Goal: Navigation & Orientation: Find specific page/section

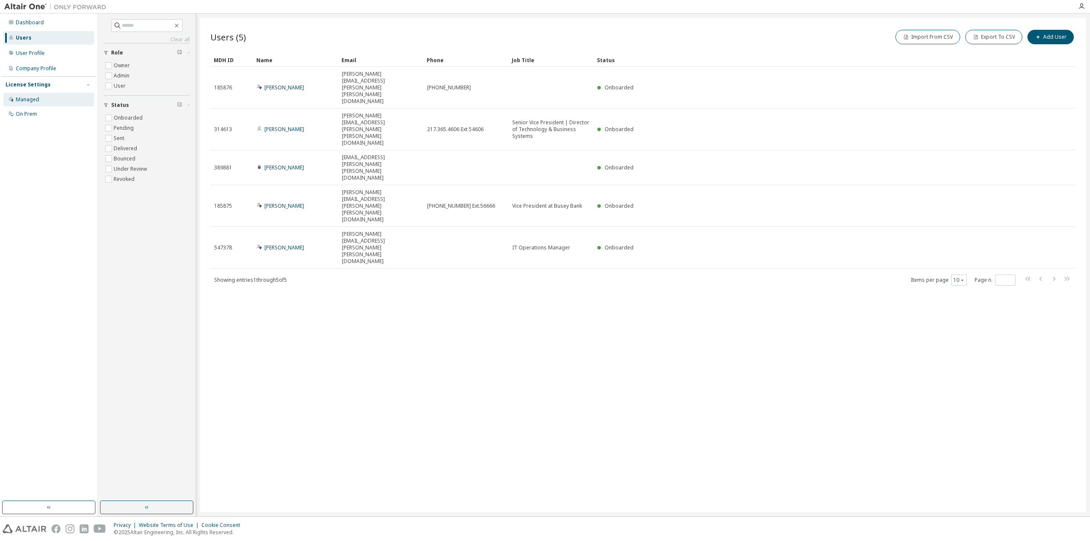
click at [49, 99] on div "Managed" at bounding box center [48, 100] width 91 height 14
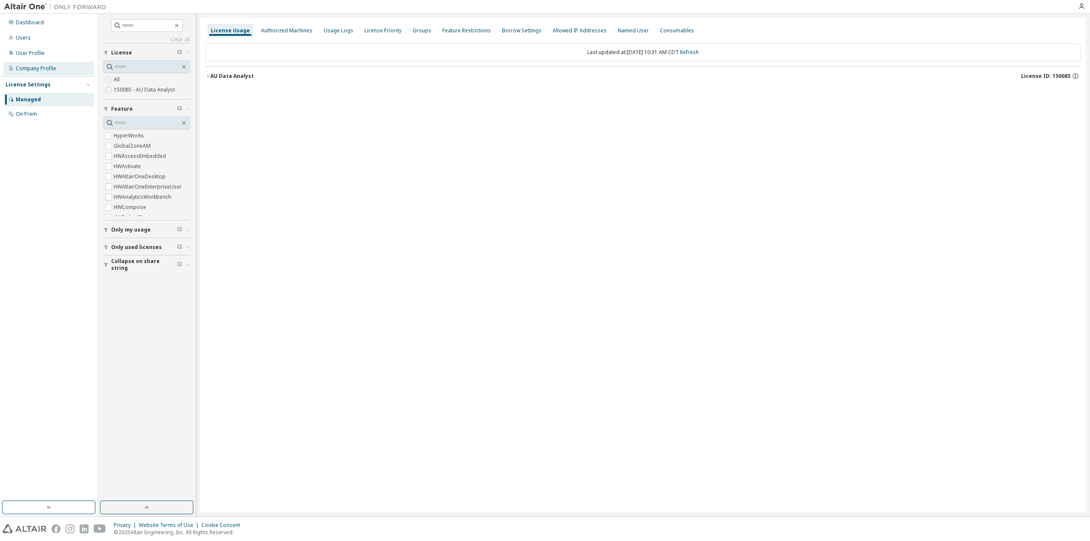
click at [40, 73] on div "Company Profile" at bounding box center [48, 69] width 91 height 14
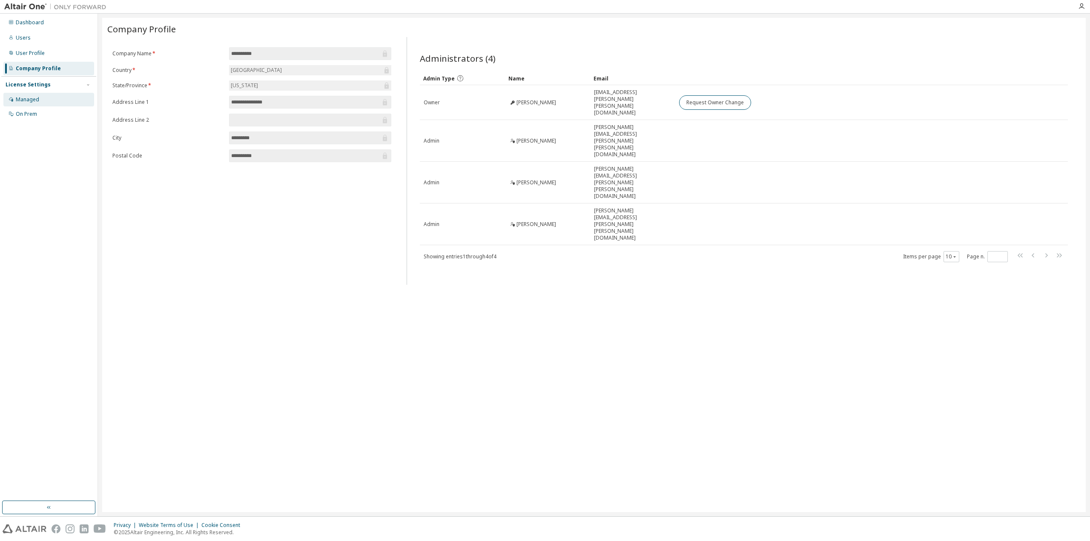
click at [44, 101] on div "Managed" at bounding box center [48, 100] width 91 height 14
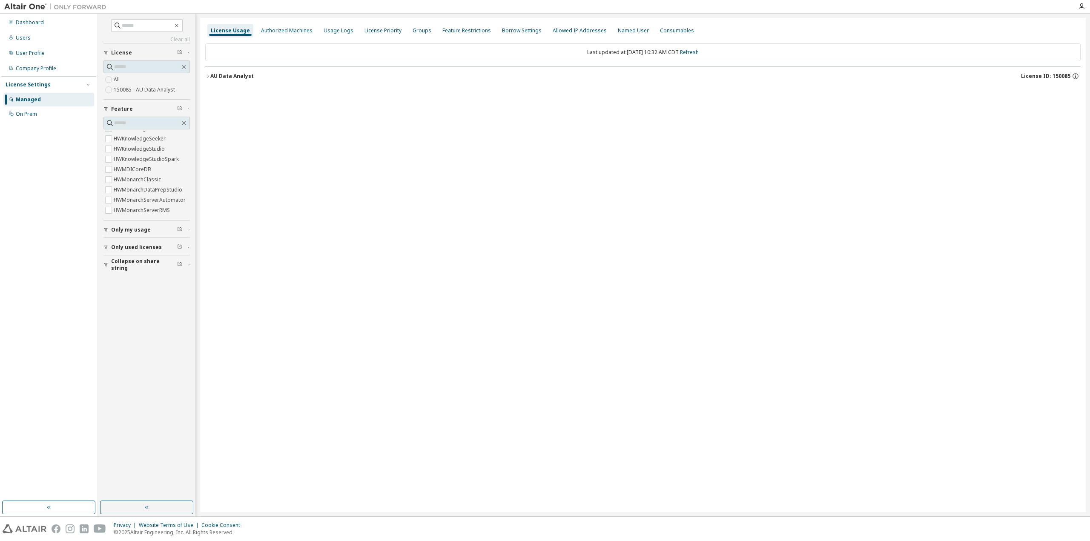
scroll to position [213, 0]
click at [128, 244] on span "Only used licenses" at bounding box center [136, 247] width 51 height 7
click at [298, 34] on div "Authorized Machines" at bounding box center [287, 30] width 52 height 7
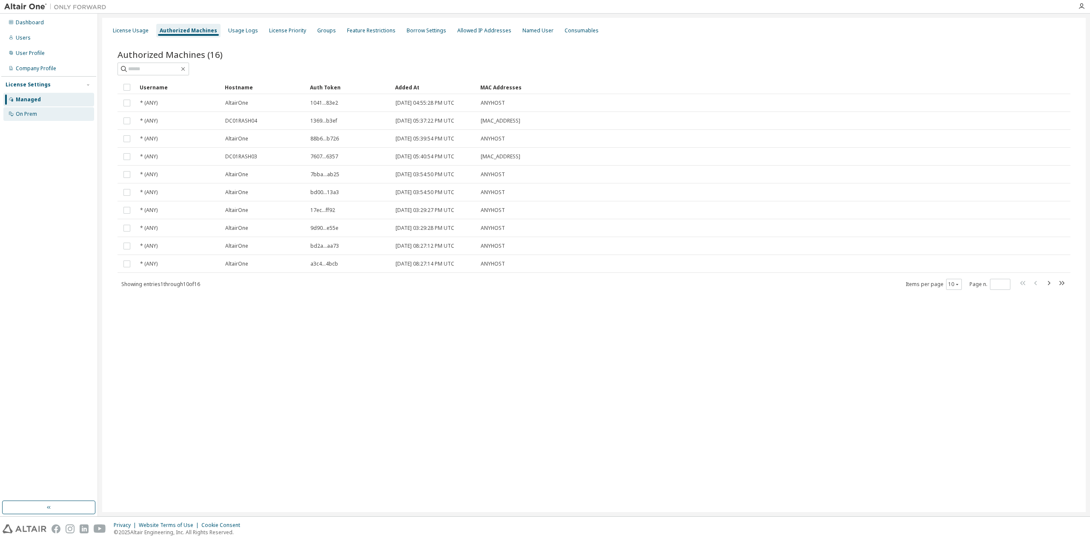
click at [44, 114] on div "On Prem" at bounding box center [48, 114] width 91 height 14
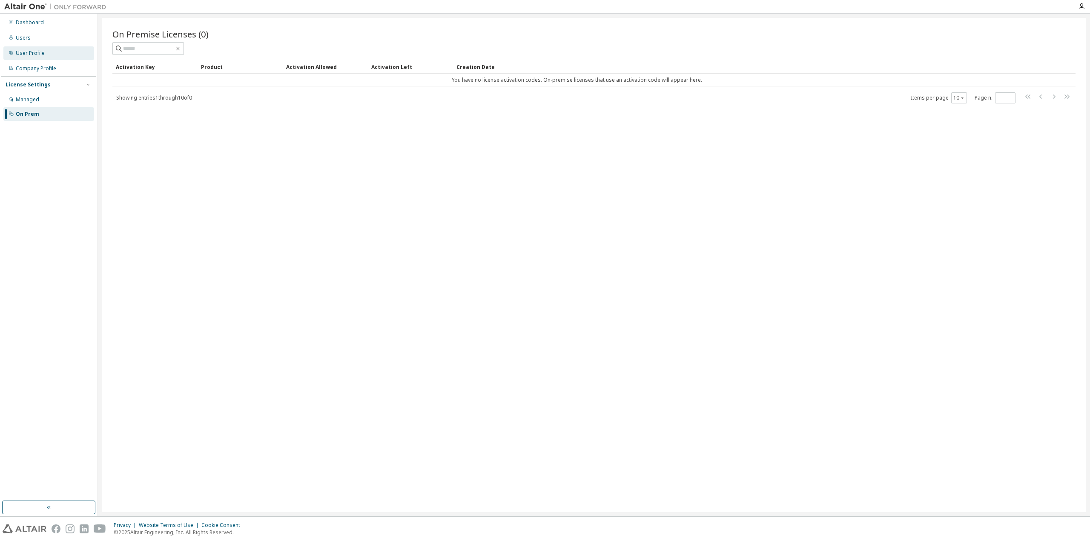
click at [37, 52] on div "User Profile" at bounding box center [30, 53] width 29 height 7
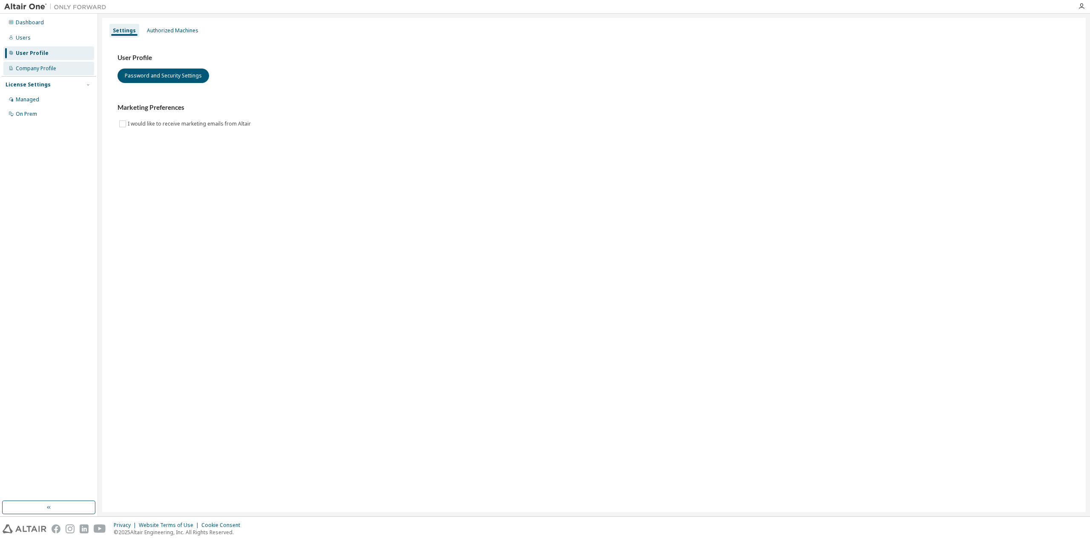
click at [37, 67] on div "Company Profile" at bounding box center [36, 68] width 40 height 7
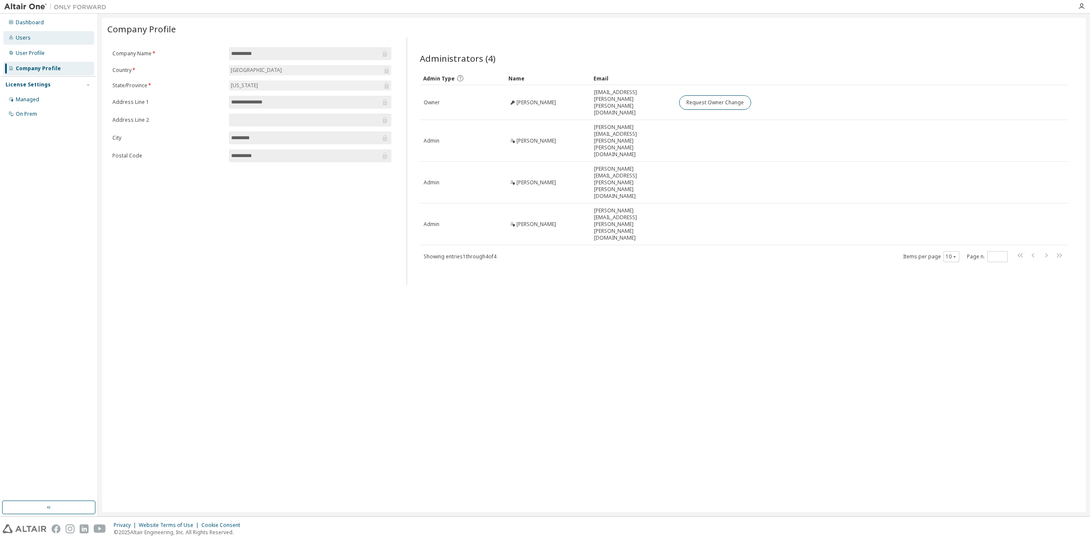
click at [31, 39] on div "Users" at bounding box center [48, 38] width 91 height 14
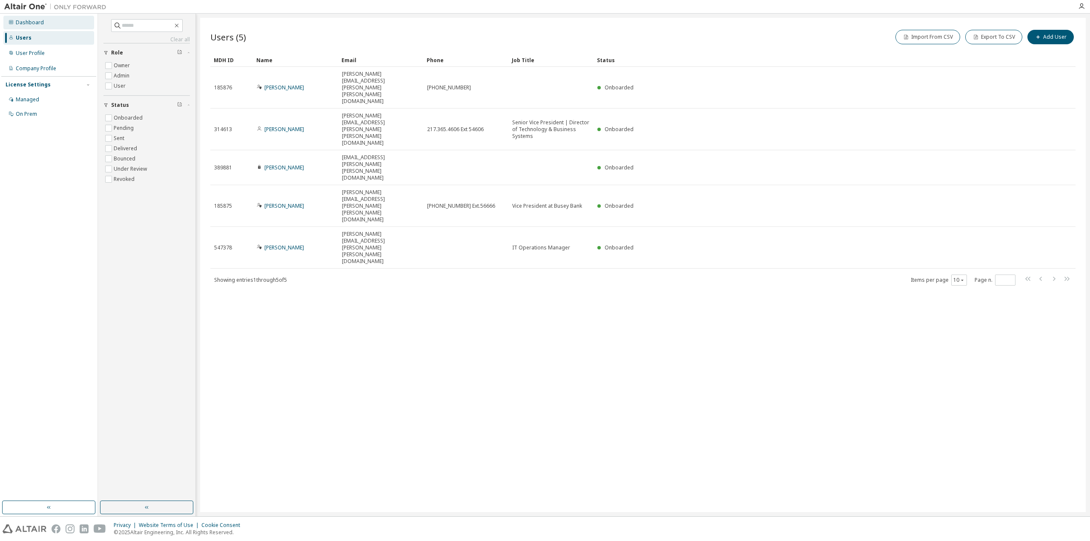
click at [35, 23] on div "Dashboard" at bounding box center [30, 22] width 28 height 7
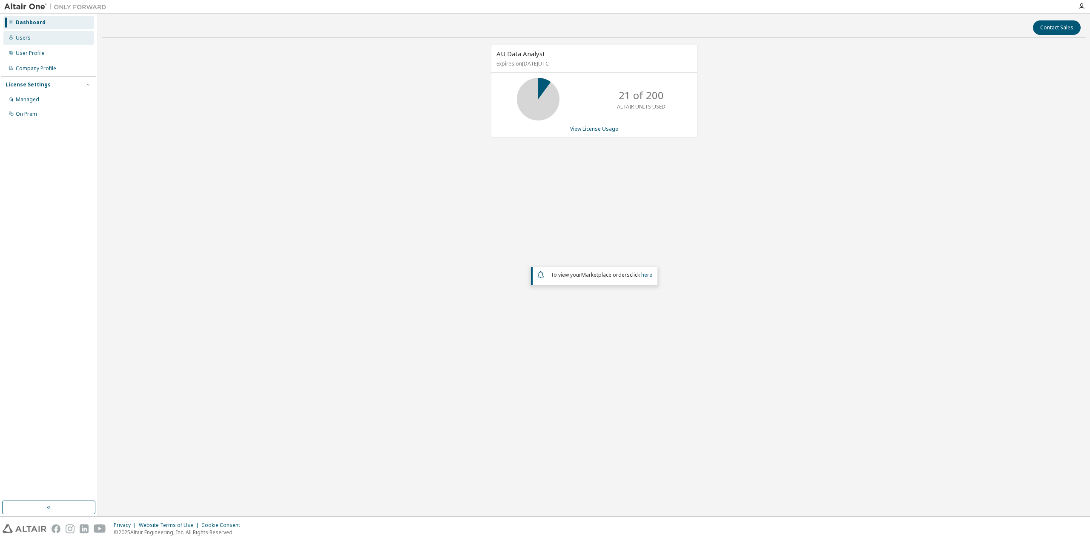
click at [39, 44] on div "Users" at bounding box center [48, 38] width 91 height 14
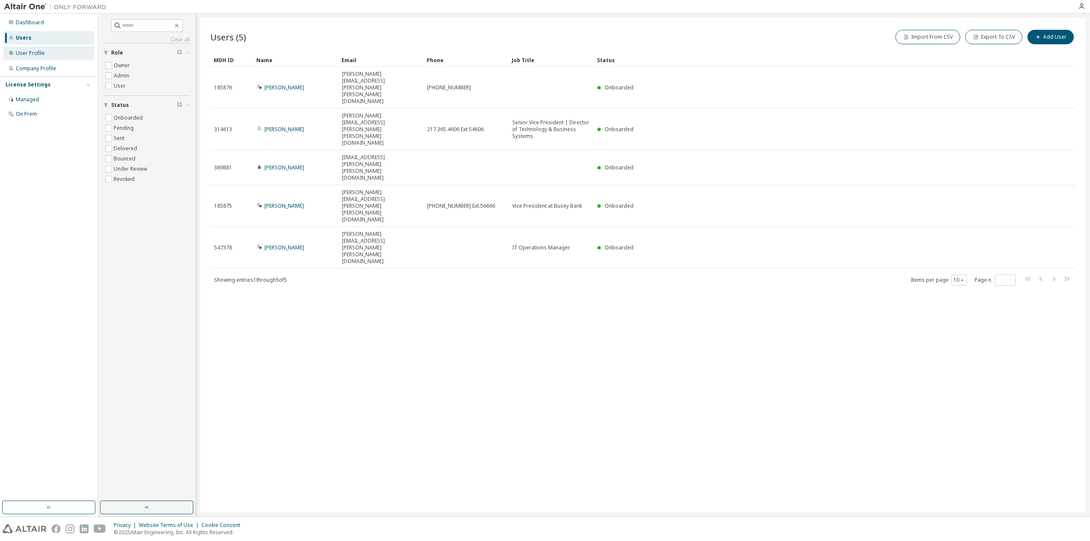
click at [26, 52] on div "User Profile" at bounding box center [30, 53] width 29 height 7
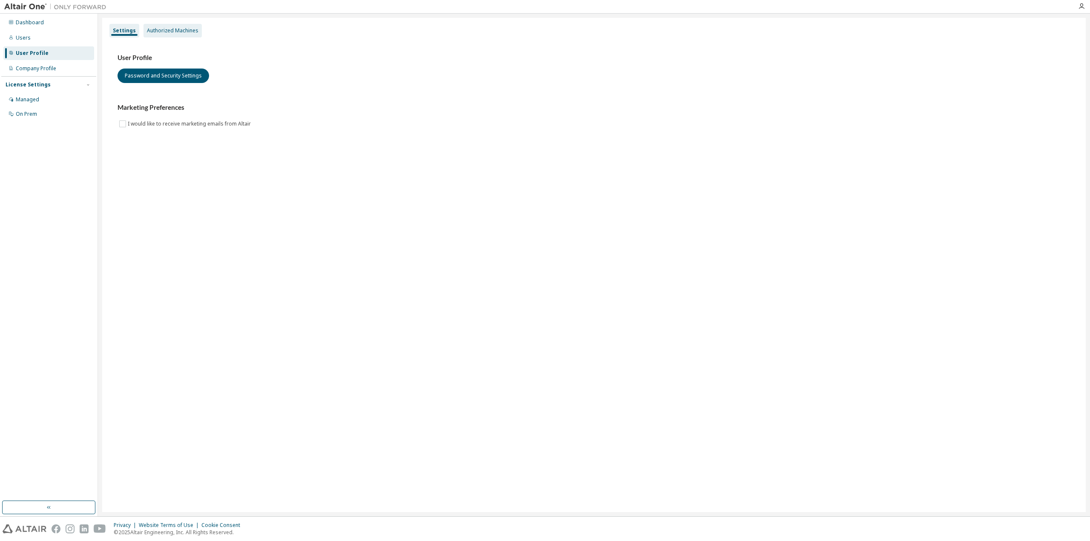
click at [183, 29] on div "Authorized Machines" at bounding box center [173, 30] width 52 height 7
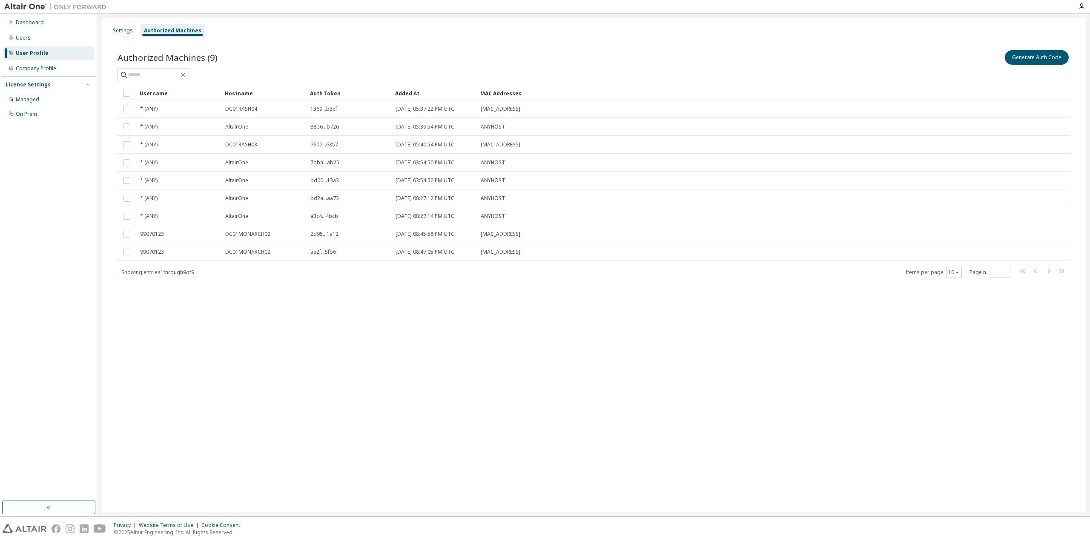
click at [60, 77] on div "License Settings Managed On Prem" at bounding box center [48, 99] width 95 height 46
click at [49, 68] on div "Company Profile" at bounding box center [36, 68] width 40 height 7
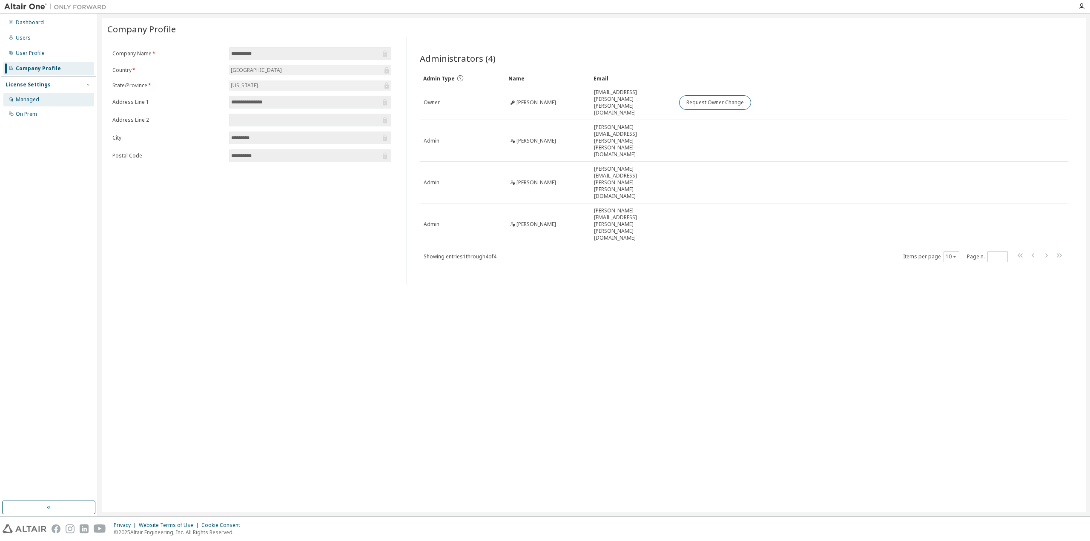
click at [40, 98] on div "Managed" at bounding box center [48, 100] width 91 height 14
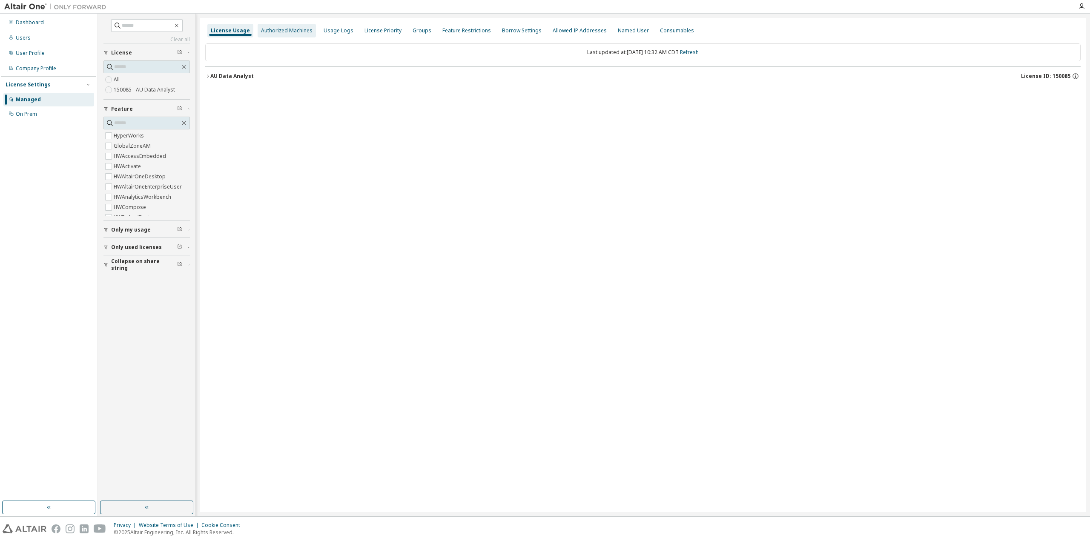
click at [294, 30] on div "Authorized Machines" at bounding box center [287, 30] width 52 height 7
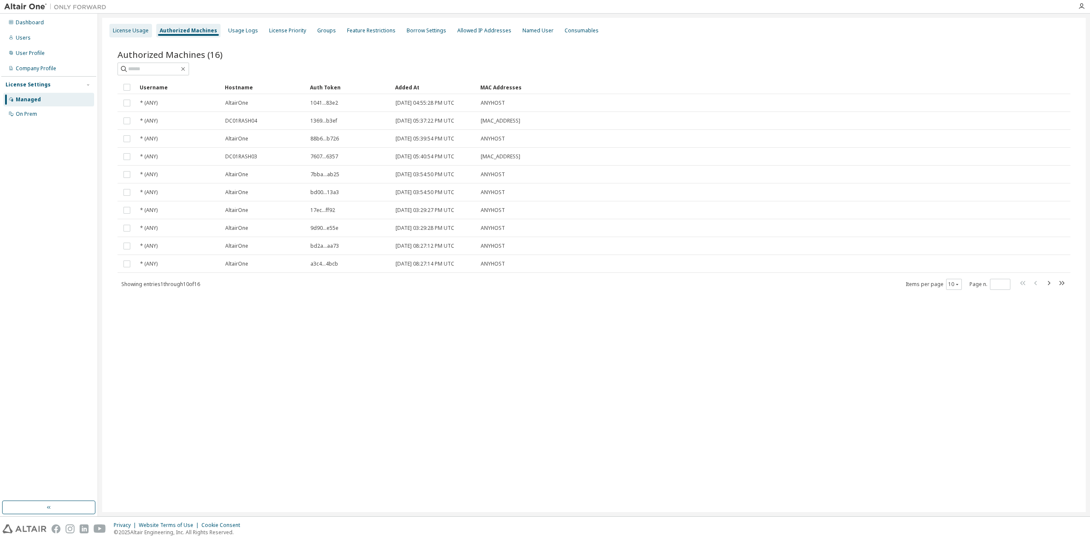
click at [111, 36] on div "License Usage" at bounding box center [130, 31] width 43 height 14
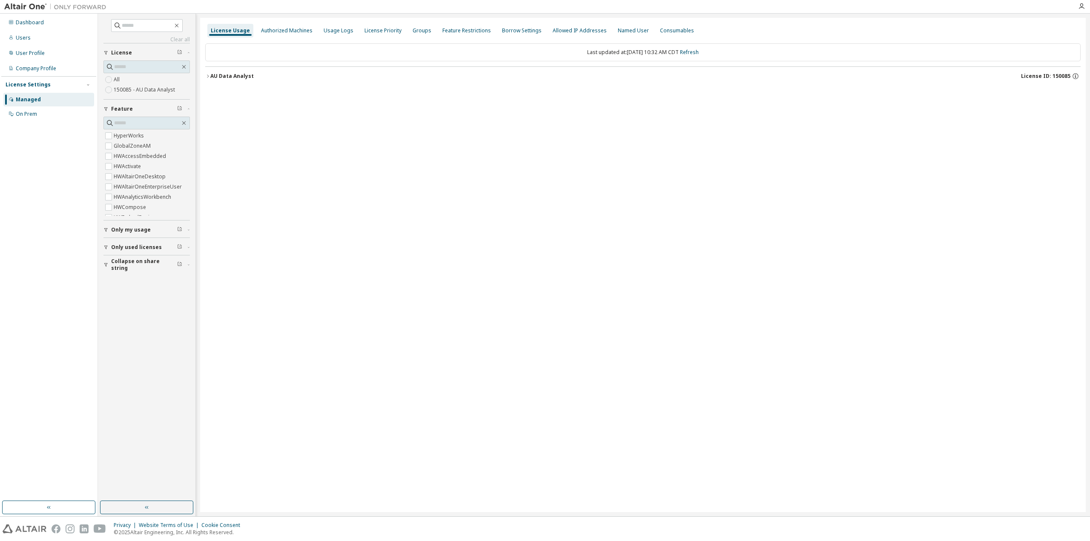
click at [210, 77] on div "AU Data Analyst" at bounding box center [231, 76] width 43 height 7
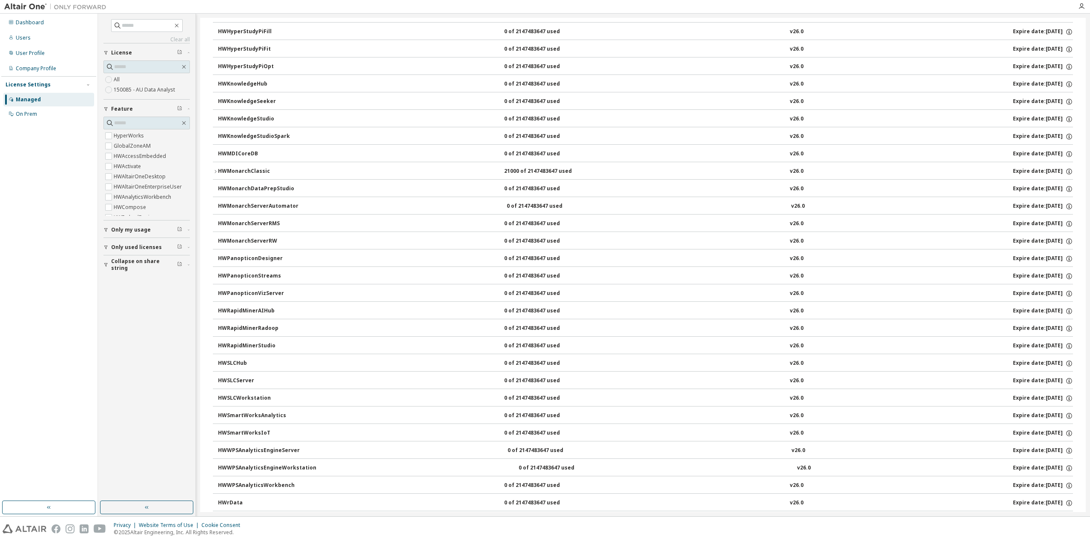
scroll to position [365, 0]
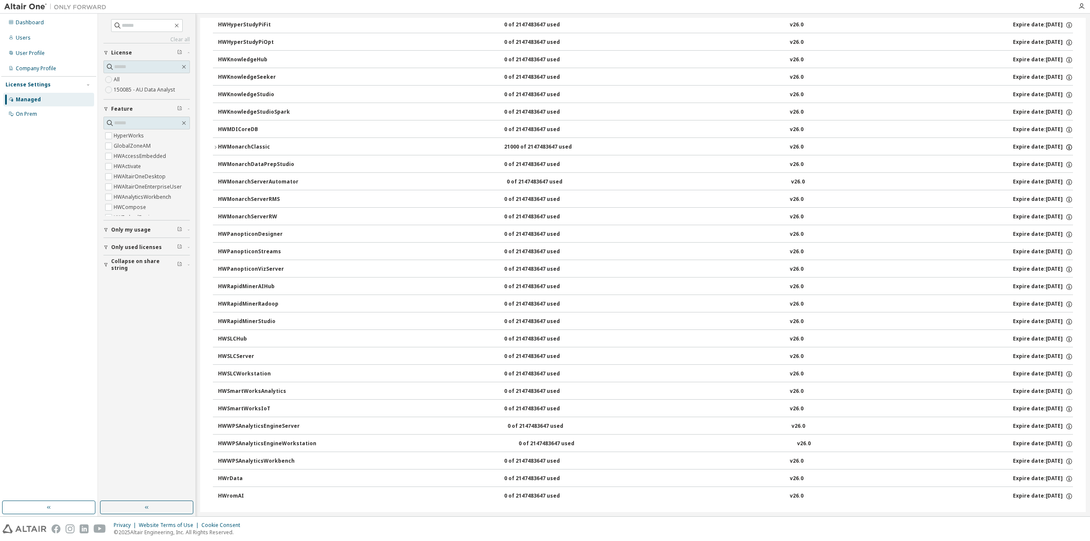
click at [1066, 144] on icon "button" at bounding box center [1070, 148] width 8 height 8
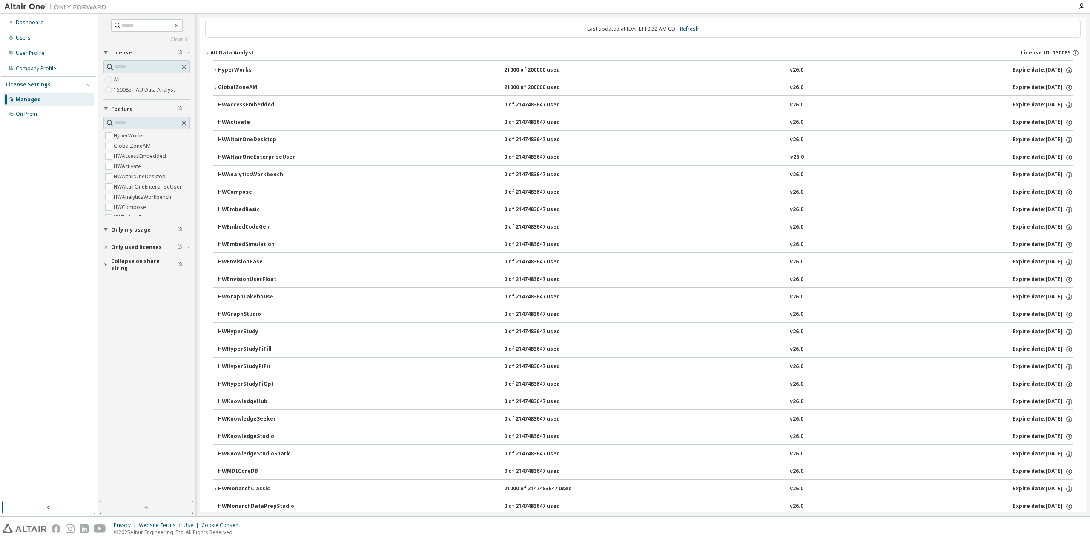
scroll to position [0, 0]
